Goal: Task Accomplishment & Management: Manage account settings

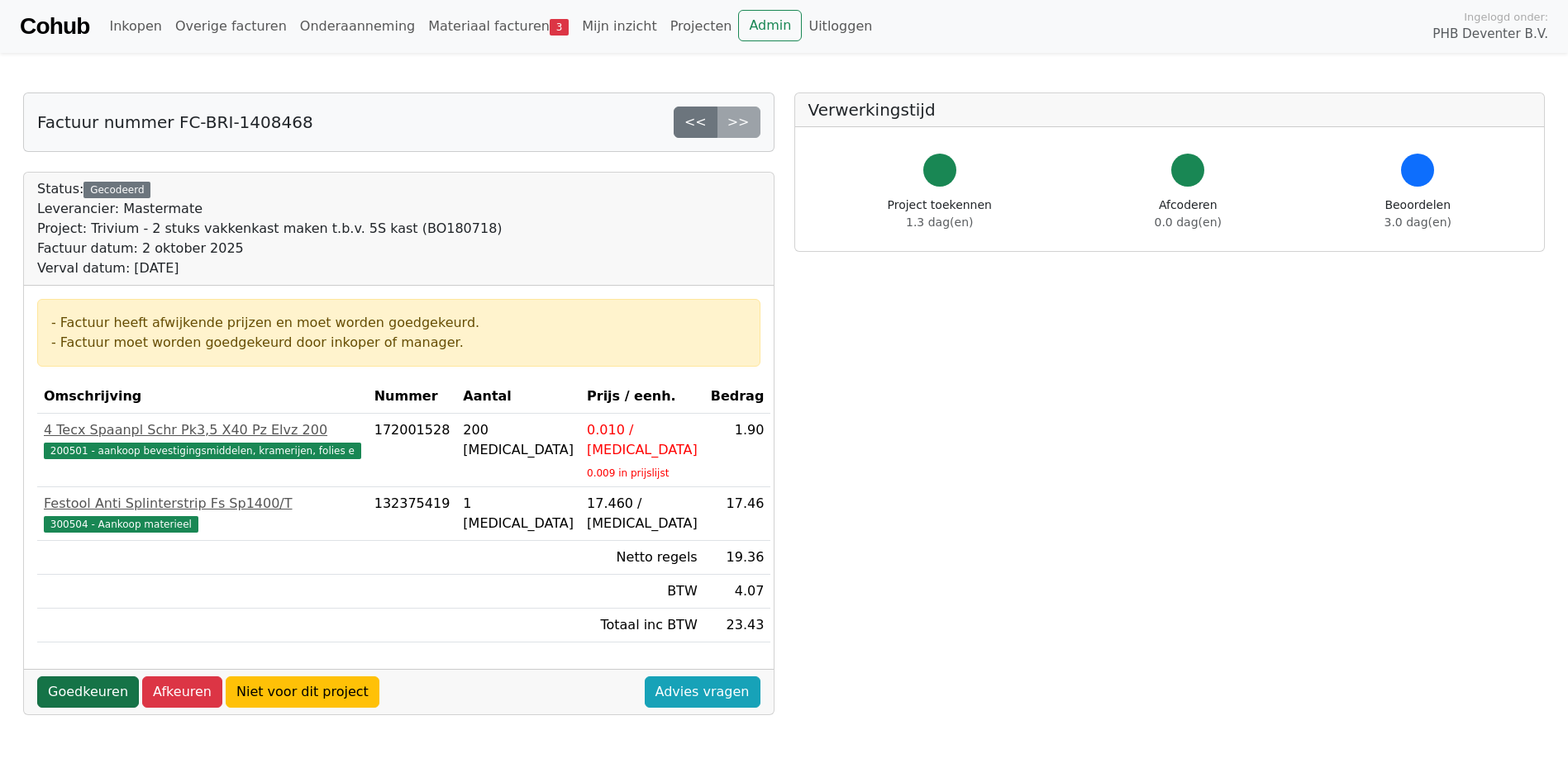
click at [80, 676] on link "Goedkeuren" at bounding box center [88, 691] width 102 height 31
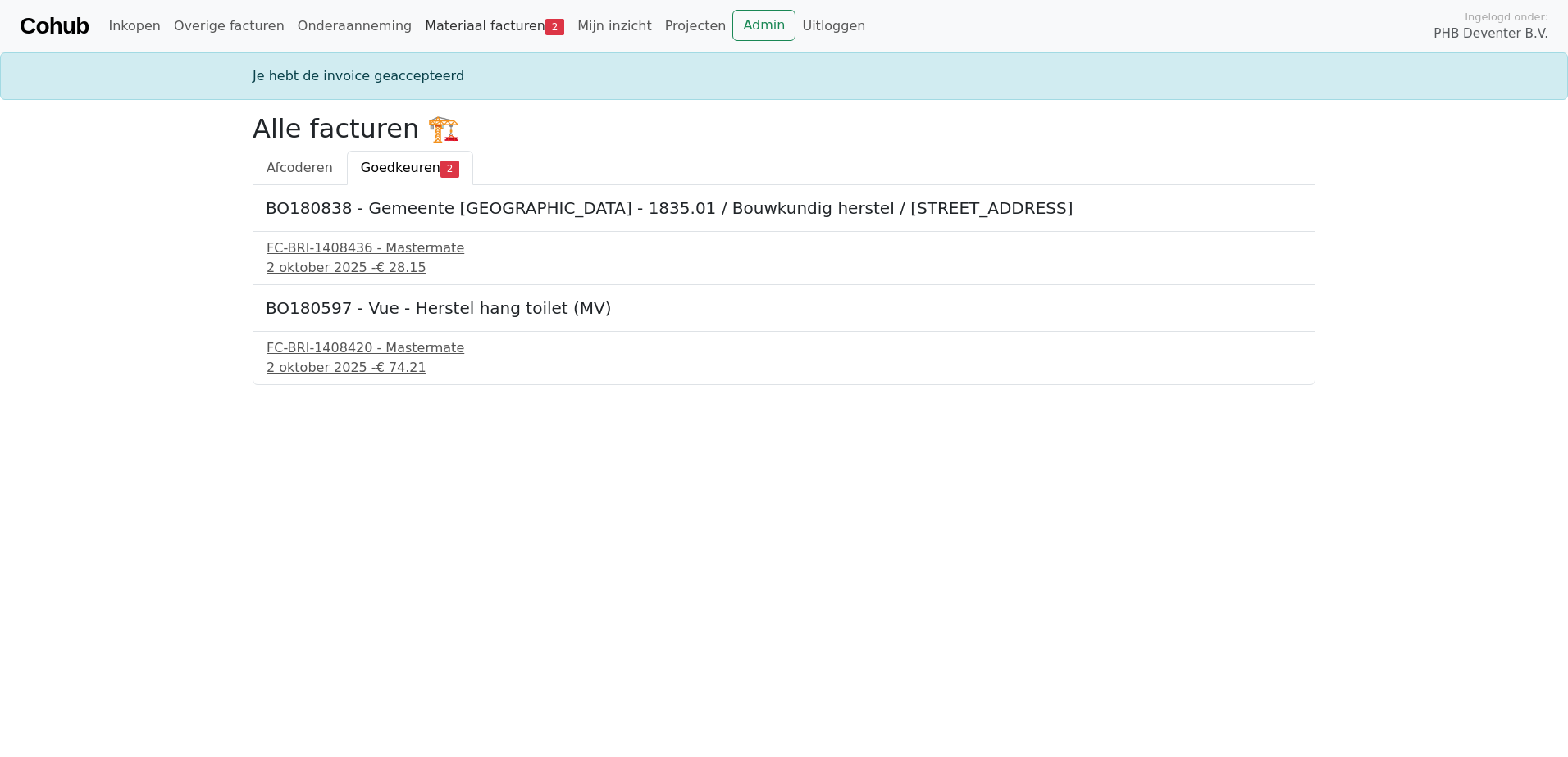
click at [545, 25] on span "2" at bounding box center [555, 26] width 19 height 16
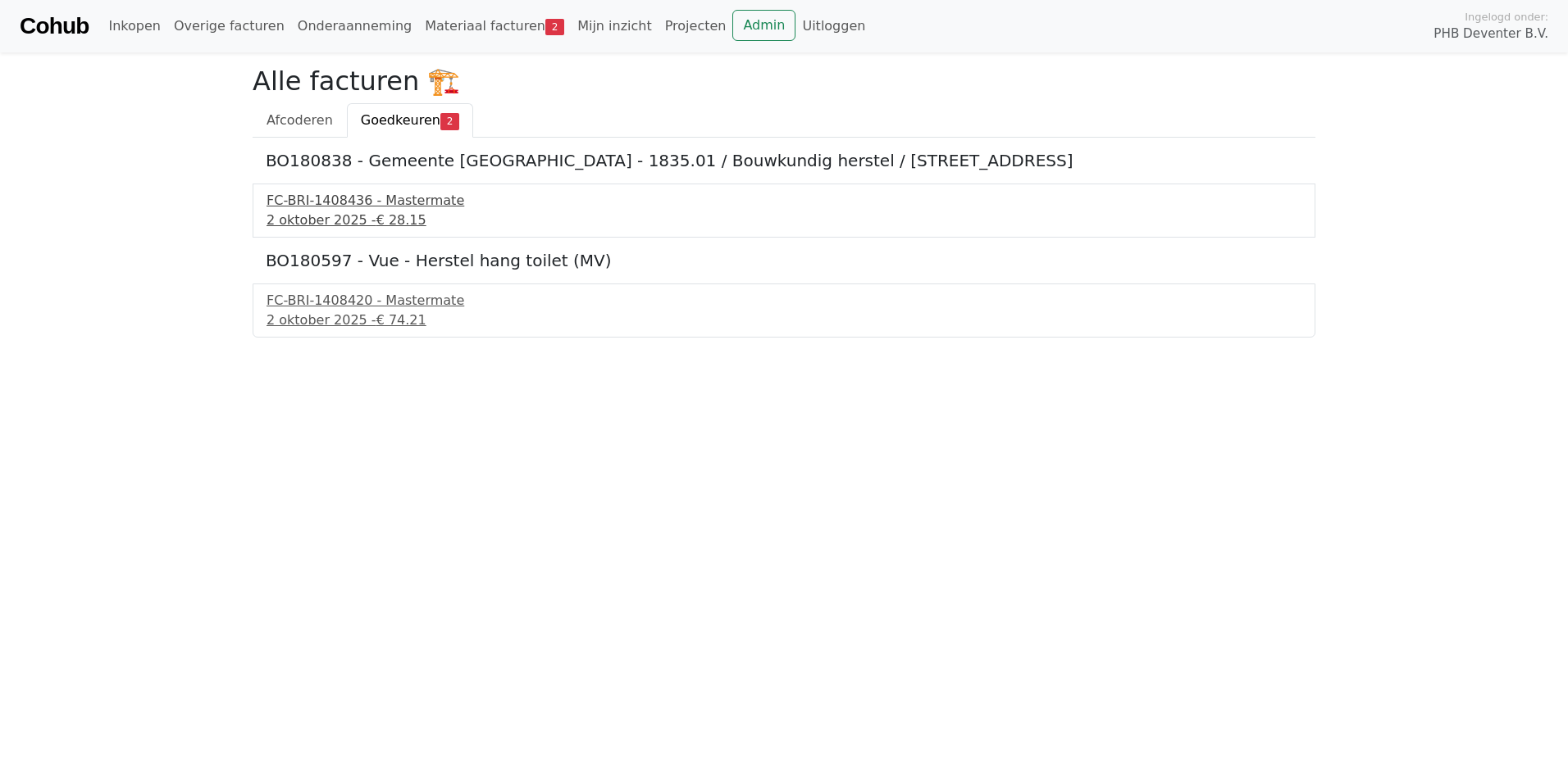
click at [358, 202] on div "FC-BRI-1408436 - Mastermate" at bounding box center [784, 201] width 1035 height 20
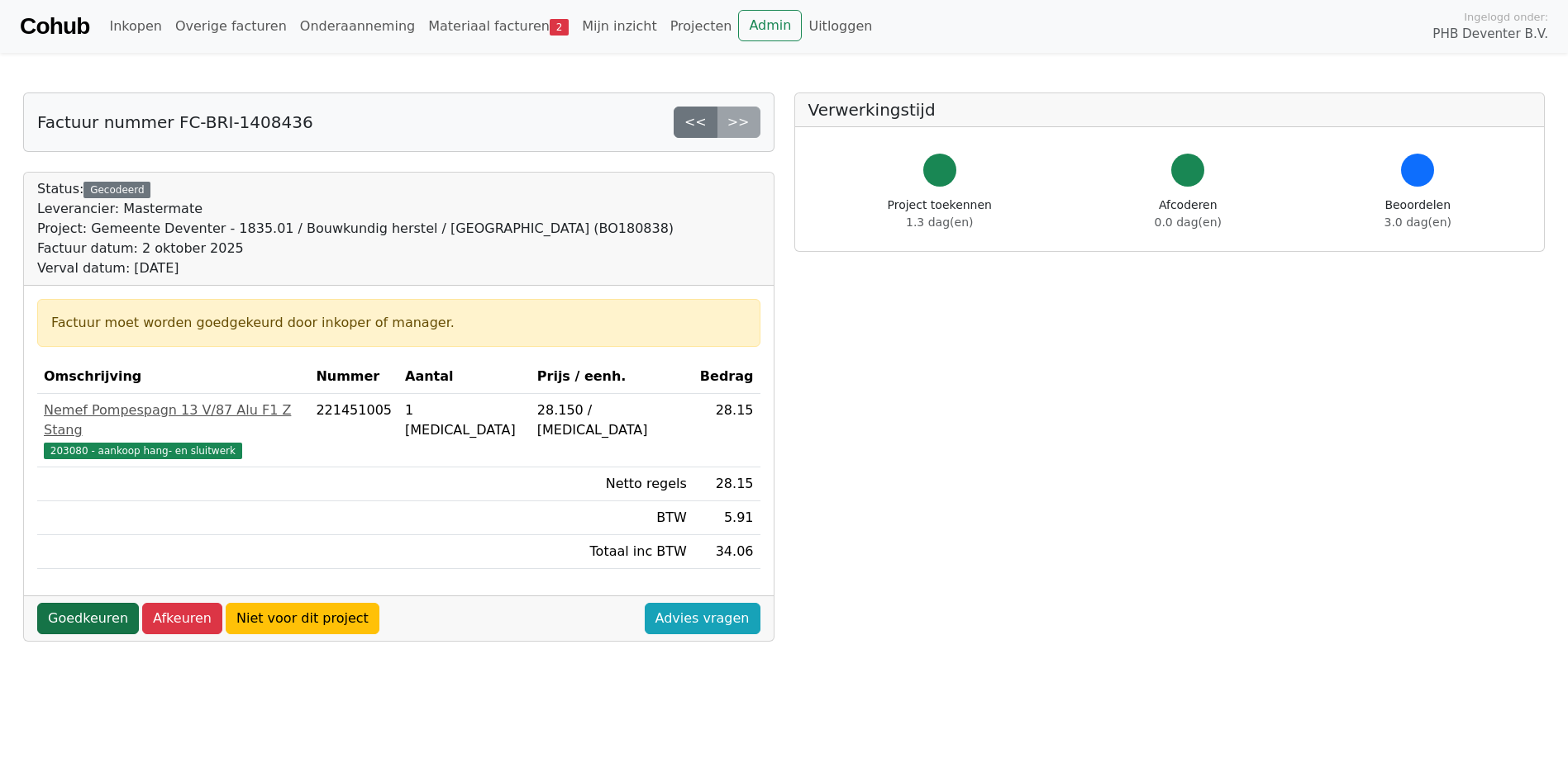
click at [79, 603] on link "Goedkeuren" at bounding box center [88, 618] width 102 height 31
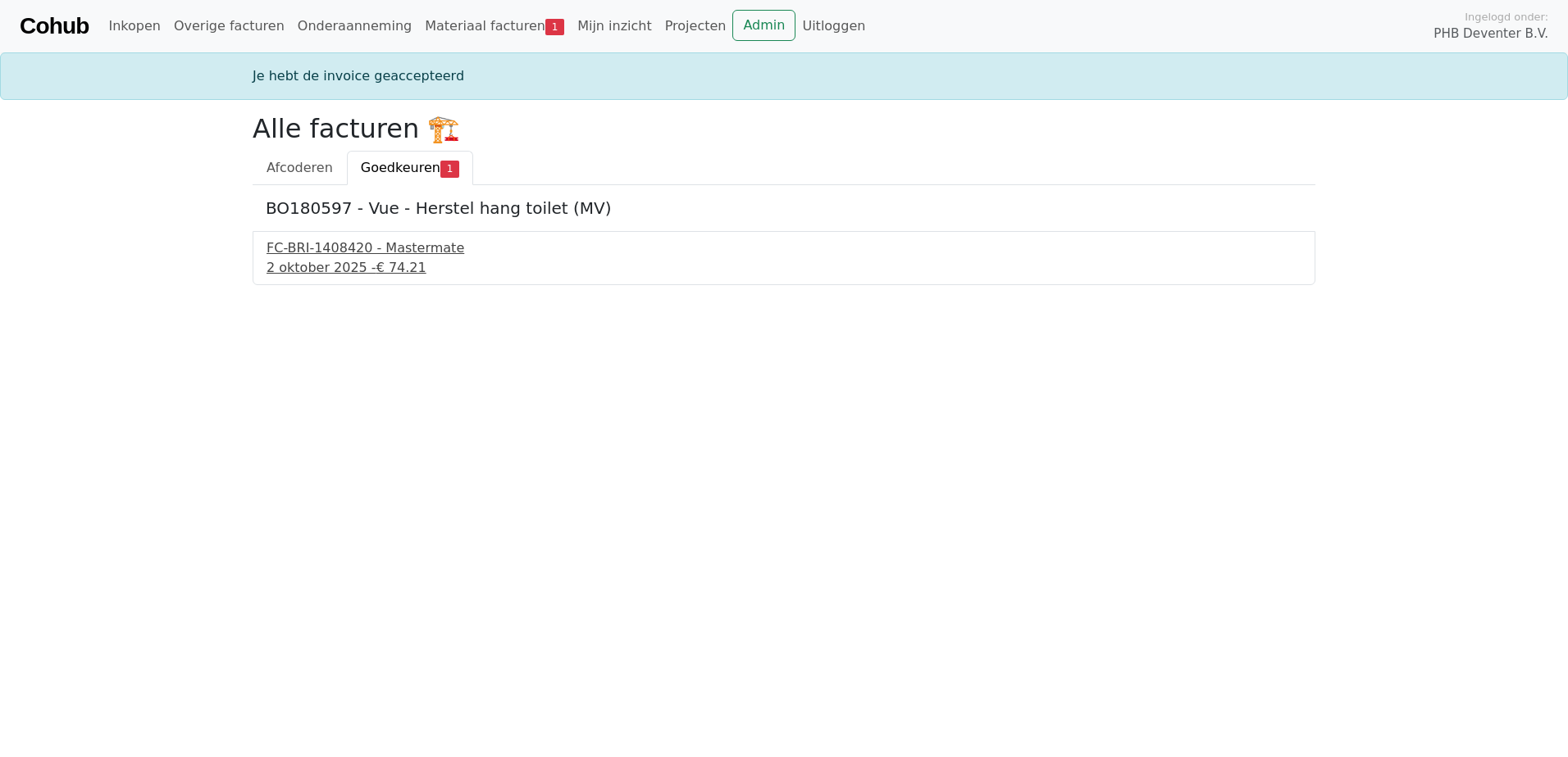
click at [307, 256] on div "FC-BRI-1408420 - Mastermate" at bounding box center [784, 248] width 1035 height 20
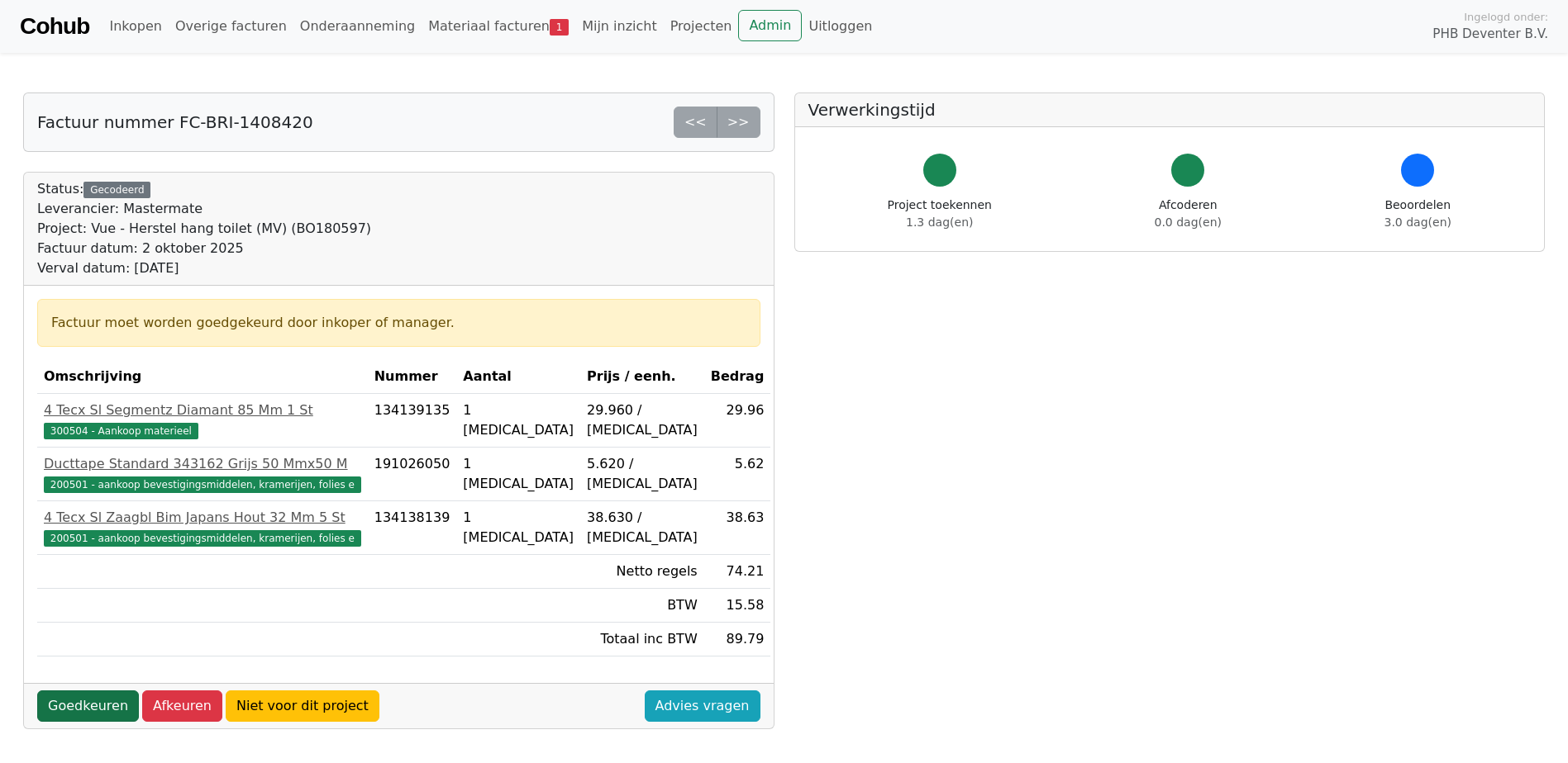
click at [80, 706] on link "Goedkeuren" at bounding box center [88, 706] width 102 height 31
